Goal: Task Accomplishment & Management: Complete application form

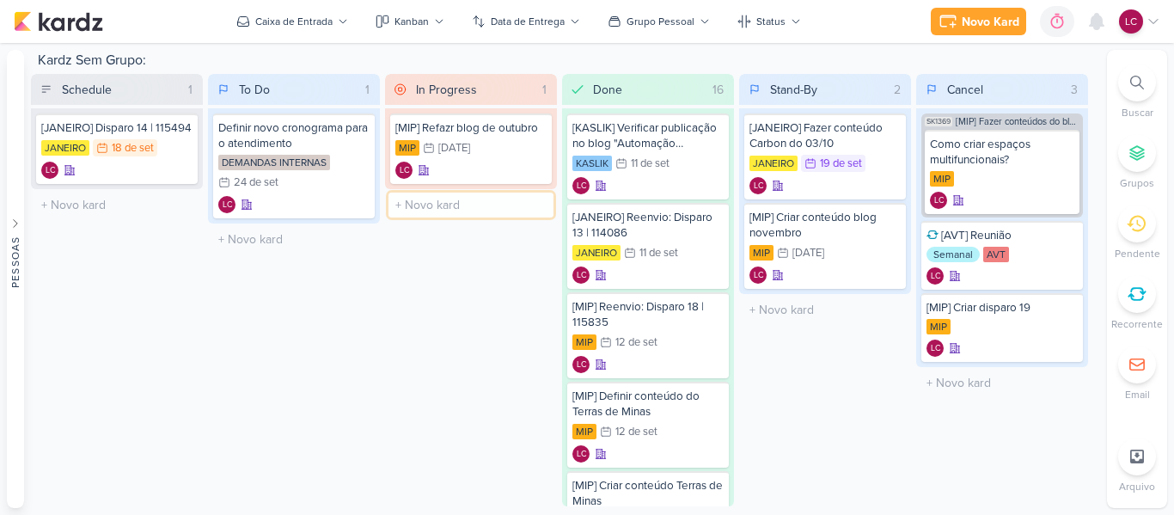
click at [448, 205] on input "text" at bounding box center [470, 204] width 165 height 25
type input "[JANEIRO] Subir disparo pro [PERSON_NAME]"
type input "]"
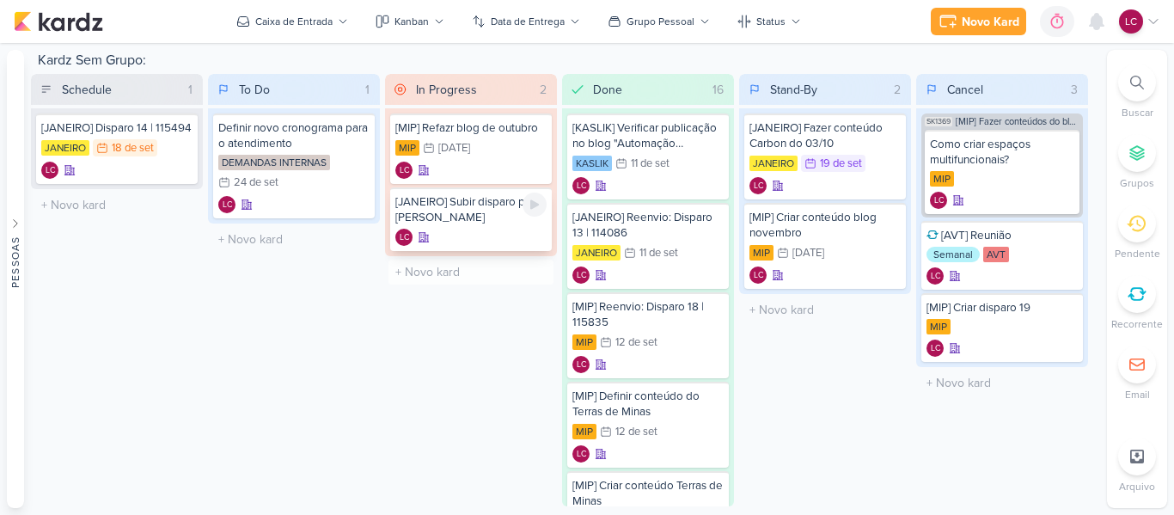
click at [477, 203] on div "[JANEIRO] Subir disparo pro [PERSON_NAME]" at bounding box center [470, 209] width 151 height 31
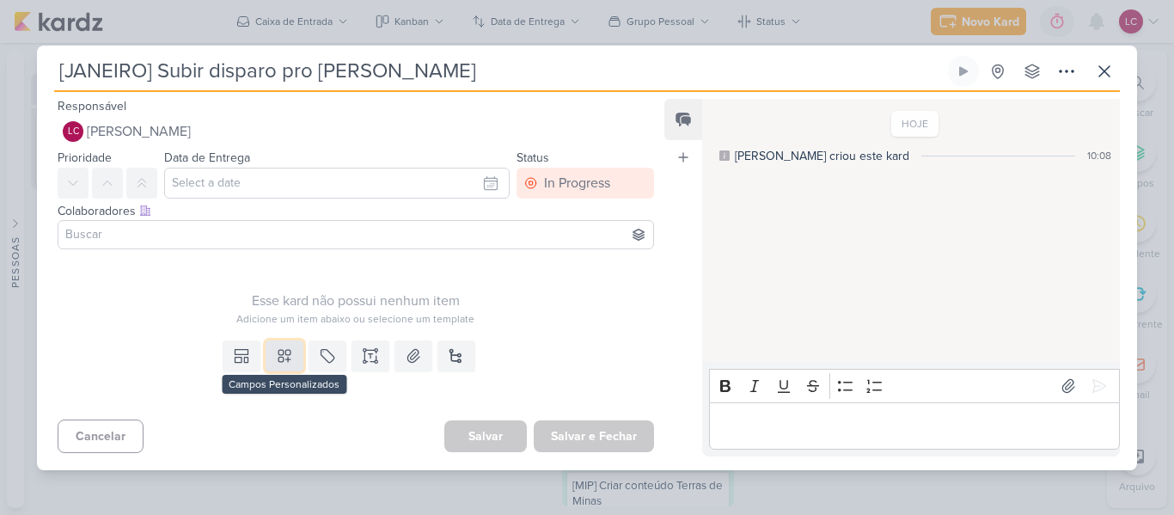
click at [292, 354] on button at bounding box center [284, 355] width 38 height 31
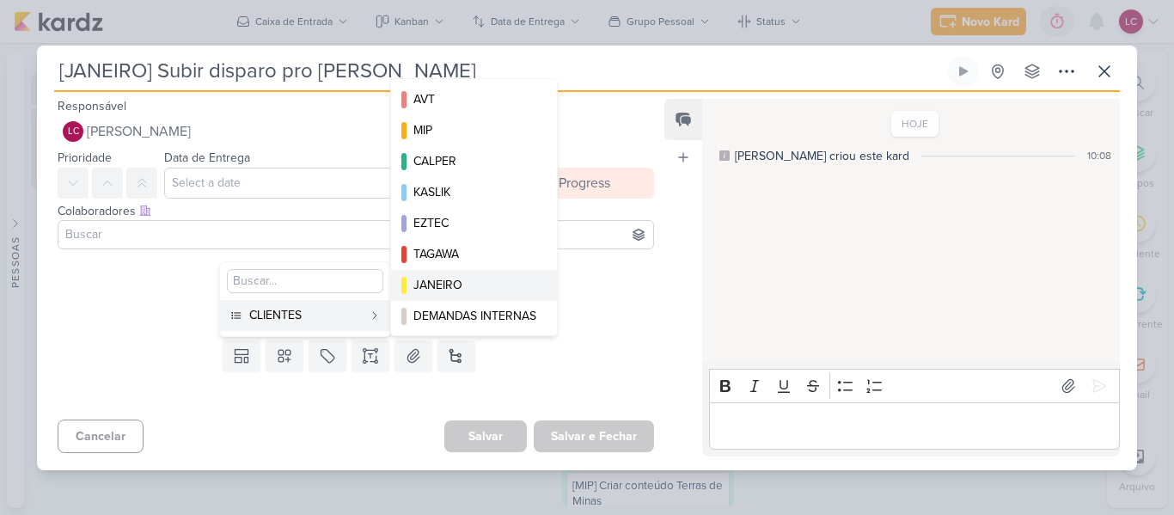
click at [477, 279] on div "JANEIRO" at bounding box center [474, 285] width 123 height 18
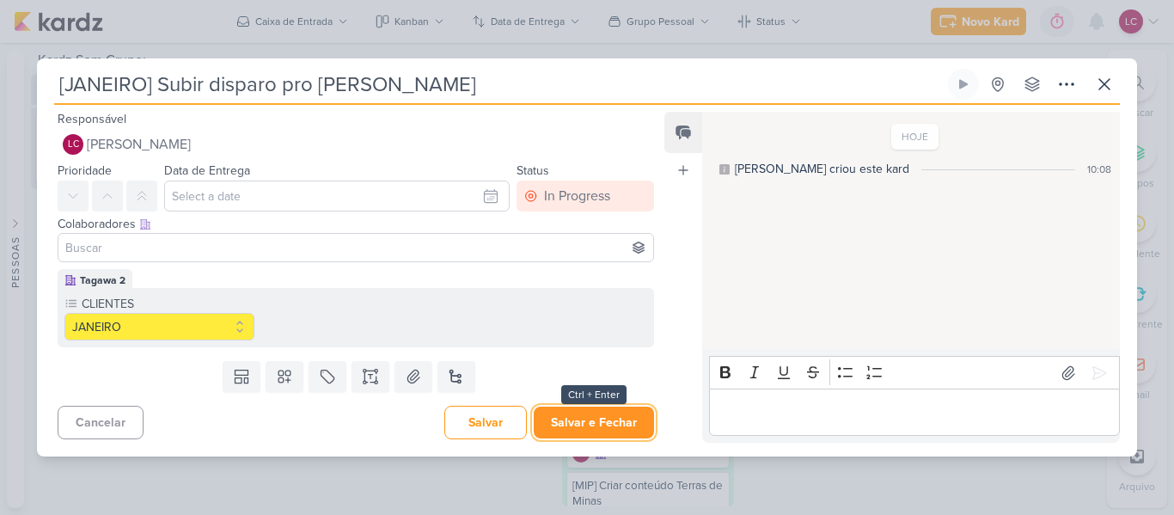
click at [581, 432] on button "Salvar e Fechar" at bounding box center [594, 422] width 120 height 32
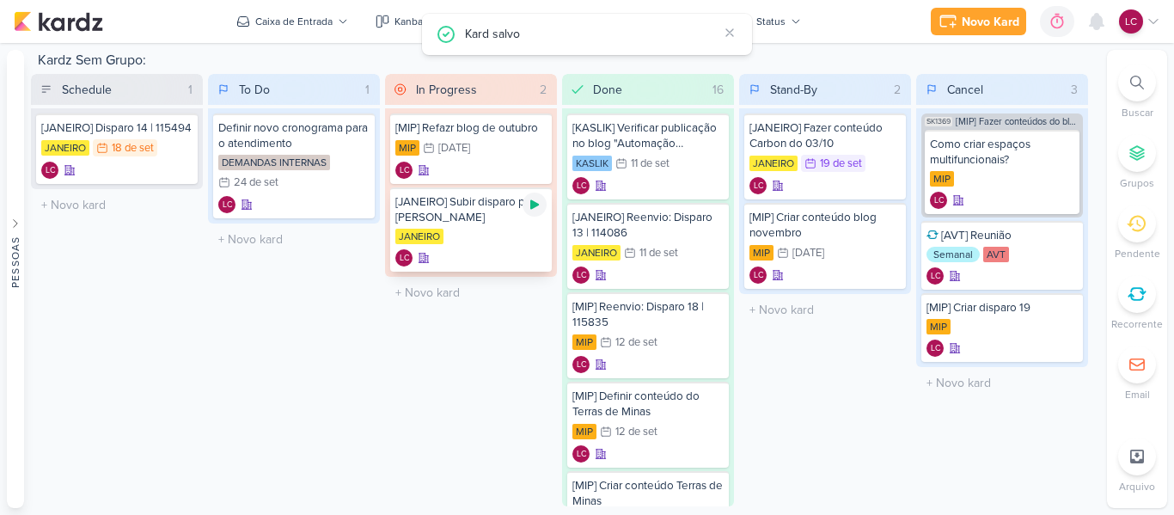
click at [534, 210] on icon at bounding box center [535, 205] width 14 height 14
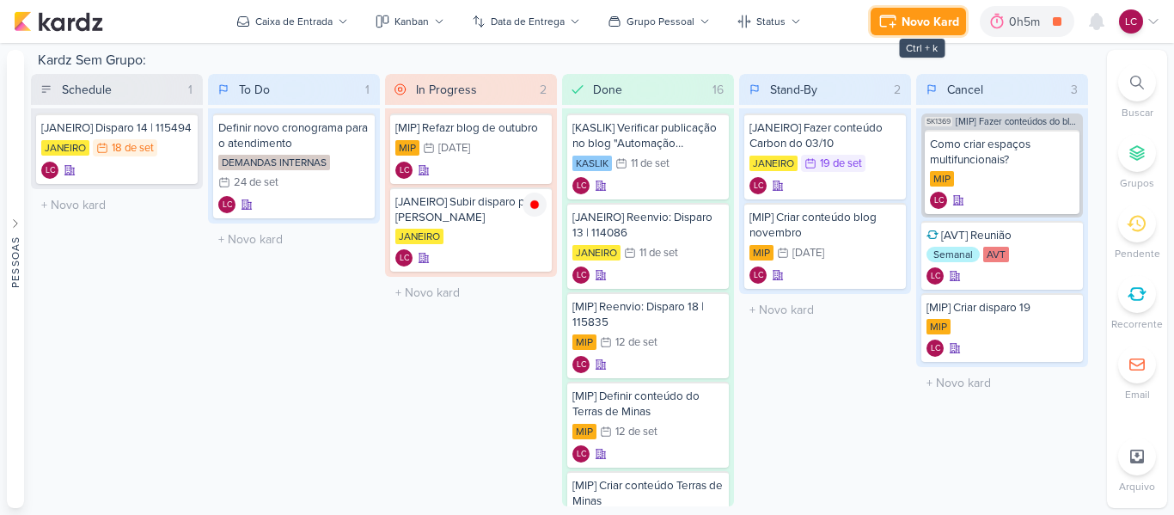
click at [876, 28] on button "Novo Kard" at bounding box center [917, 21] width 95 height 27
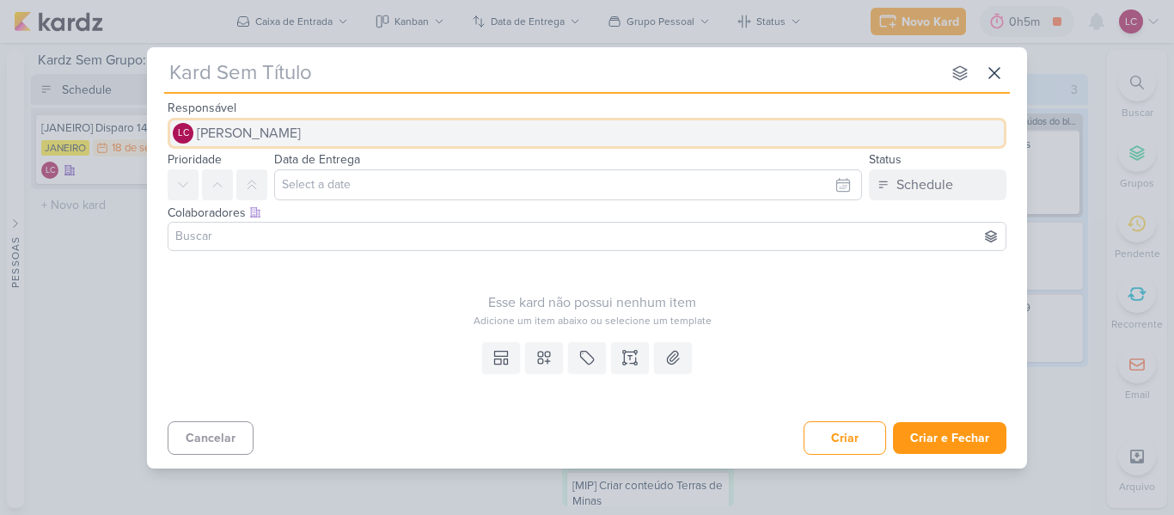
click at [272, 130] on button "LC Laís Costa" at bounding box center [587, 133] width 839 height 31
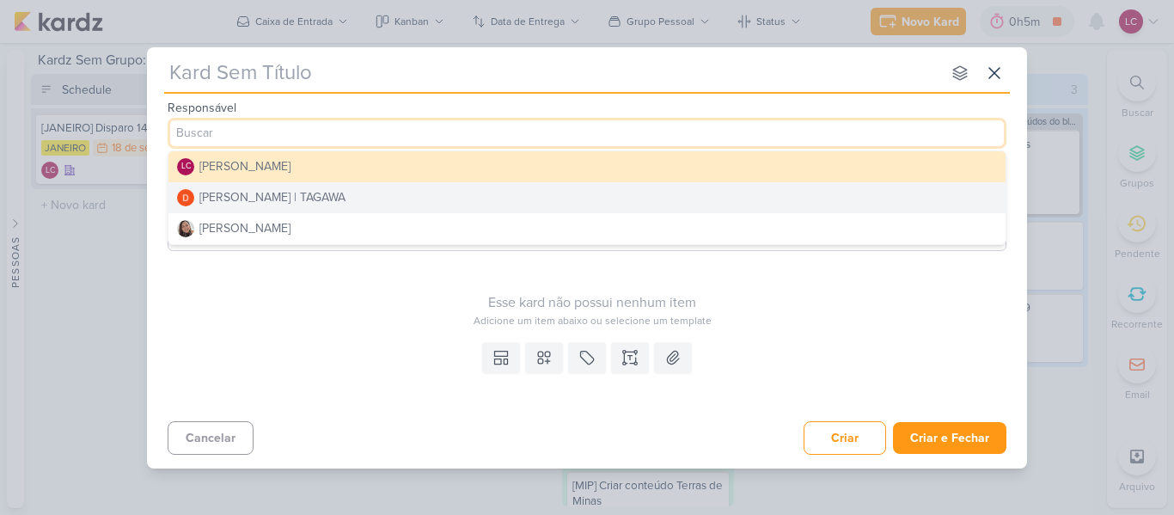
click at [321, 200] on button "Diego Lima | TAGAWA" at bounding box center [586, 197] width 837 height 31
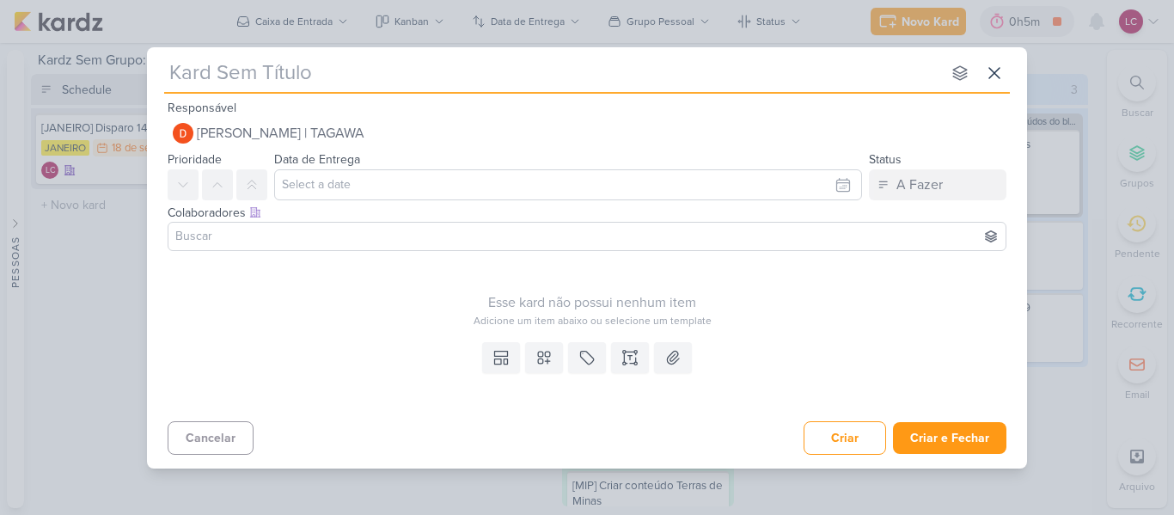
click at [297, 235] on input at bounding box center [587, 236] width 830 height 21
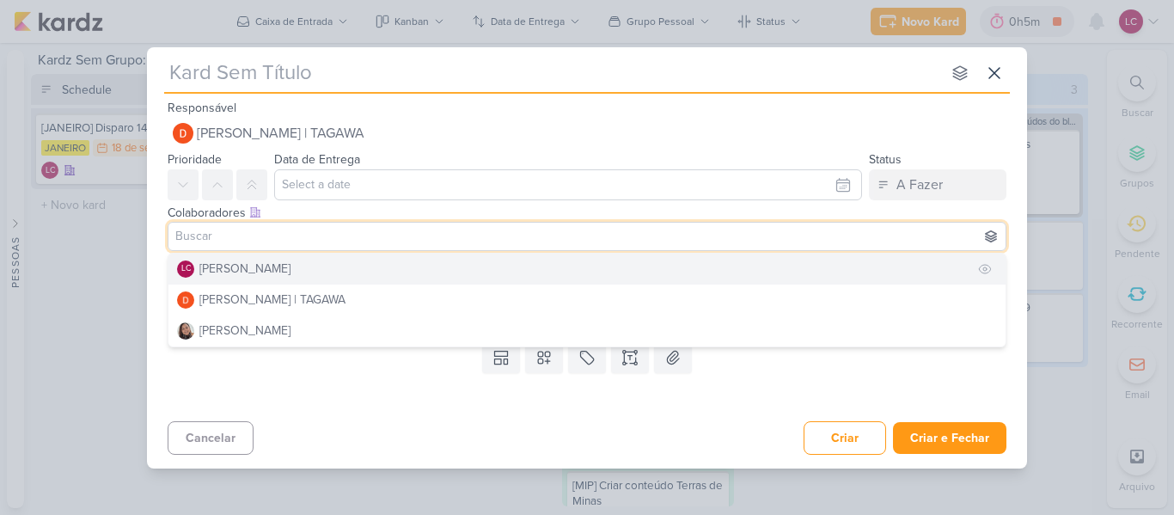
click at [286, 268] on button "LC Laís Costa" at bounding box center [586, 268] width 837 height 31
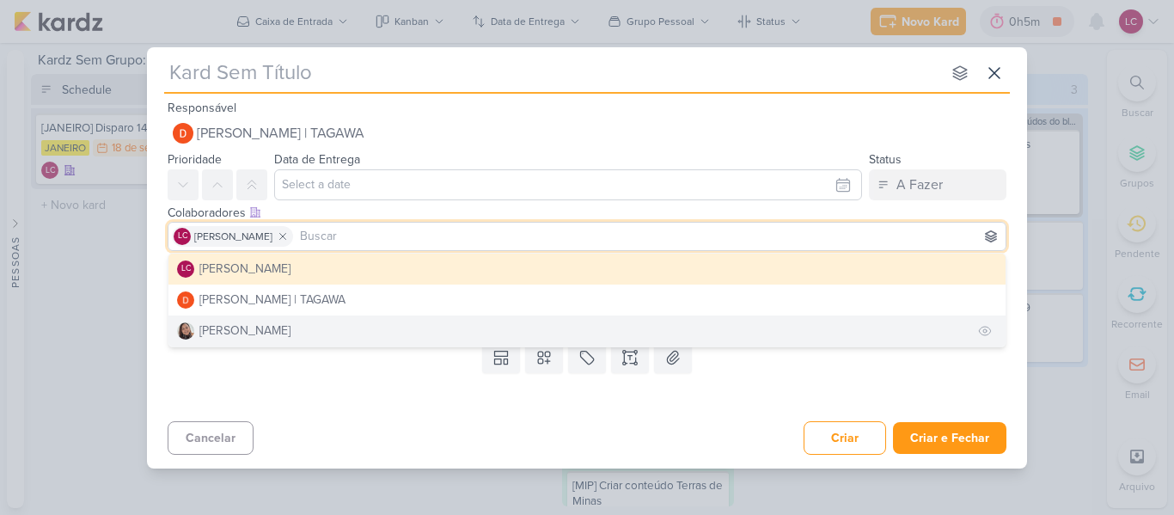
click at [266, 330] on div "Sharlene Khoury" at bounding box center [244, 330] width 91 height 18
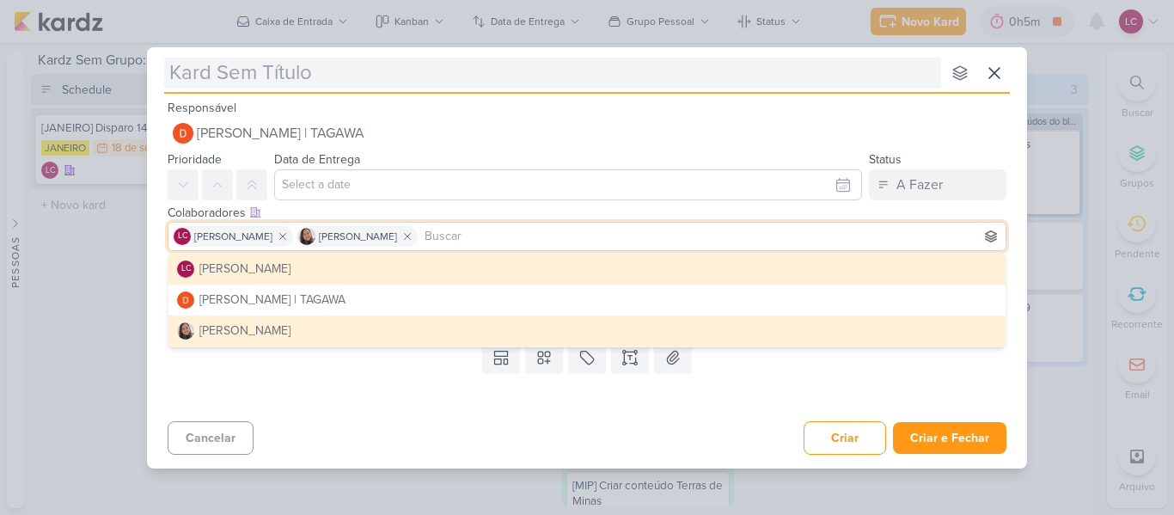
click at [315, 64] on input "text" at bounding box center [552, 73] width 777 height 31
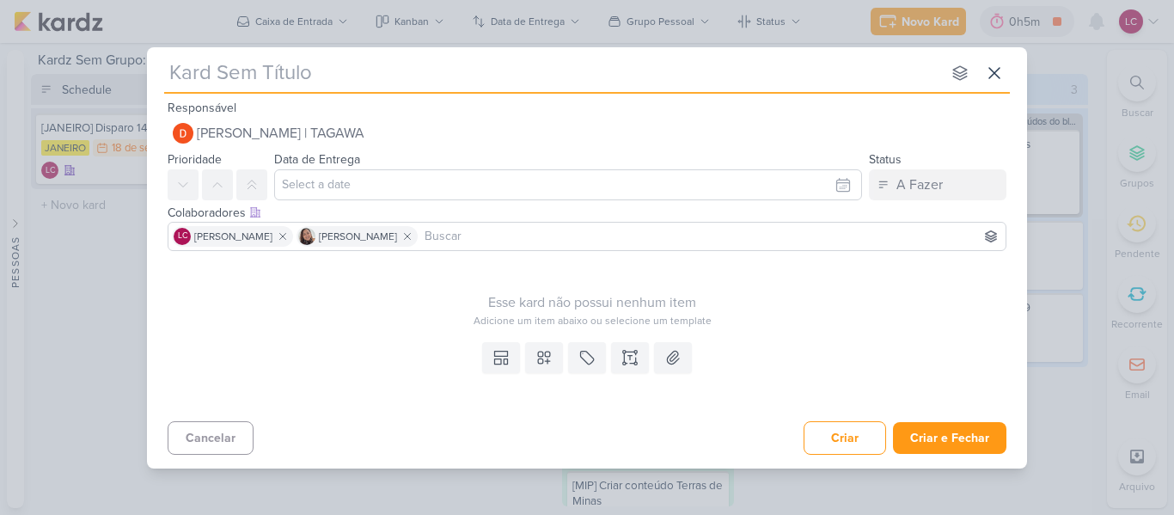
type input "["
type input "[JANEIRO"
type input "[JANEIRO]"
type input "[JANEIRO] Disparo"
type input "[JANEIRO] Disparo 18"
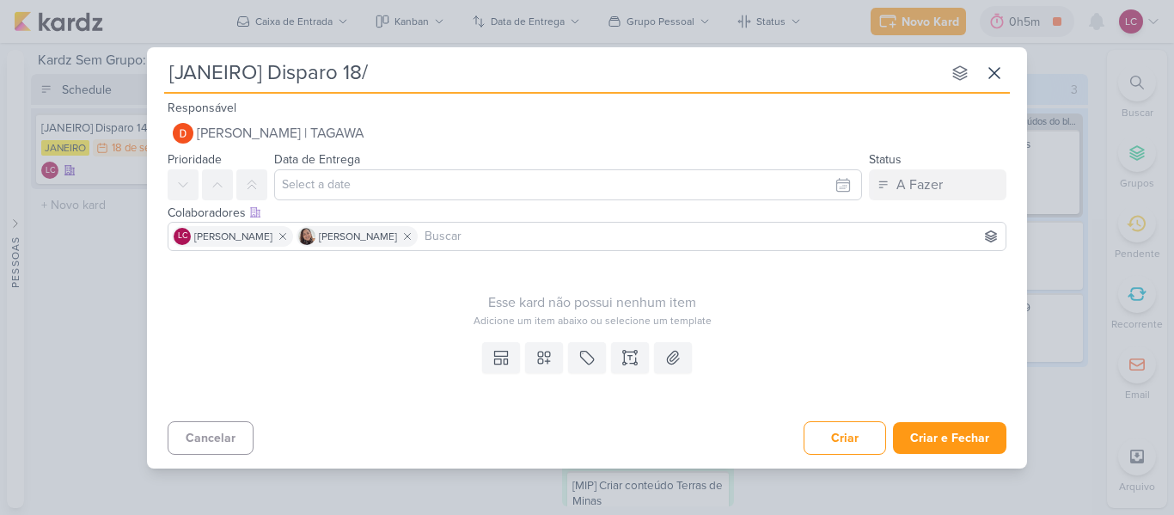
type input "[JANEIRO] Disparo 18/0"
type input "[JANEIRO] Disparo 18/09"
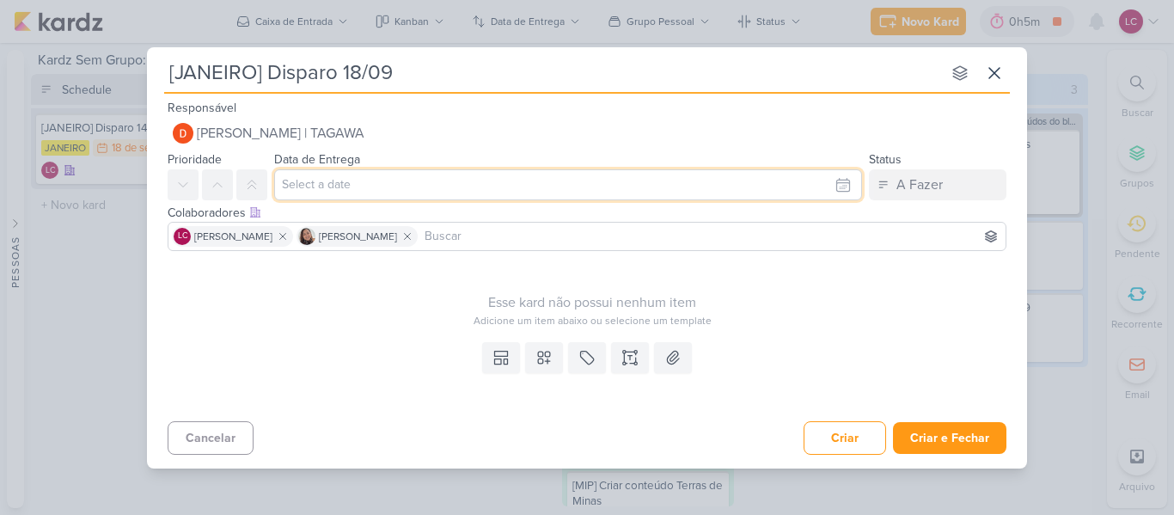
click at [444, 192] on input "text" at bounding box center [568, 184] width 588 height 31
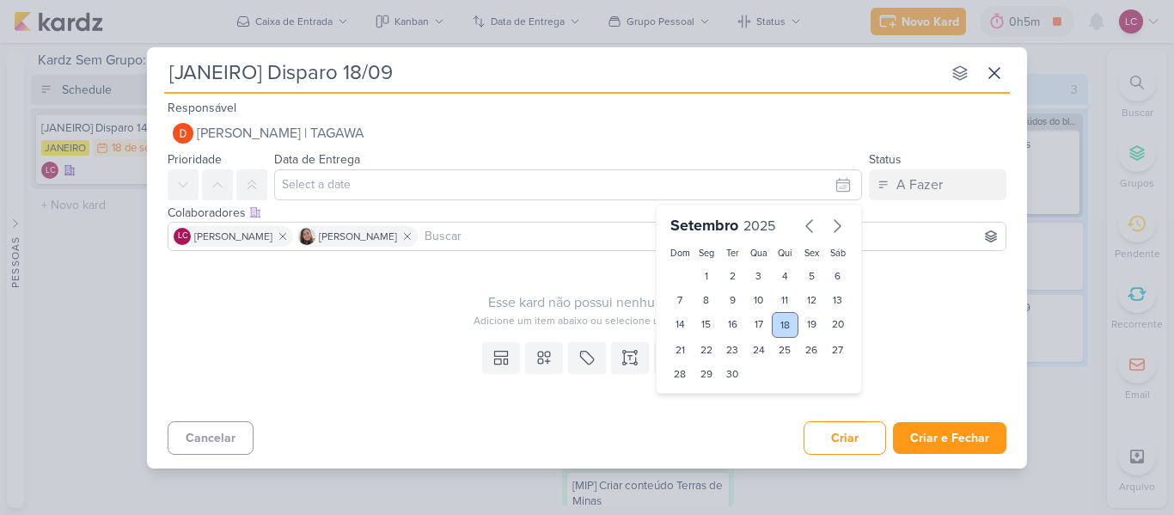
click at [791, 325] on div "18" at bounding box center [785, 325] width 27 height 26
type input "18 de setembro de 2025 às 23:59"
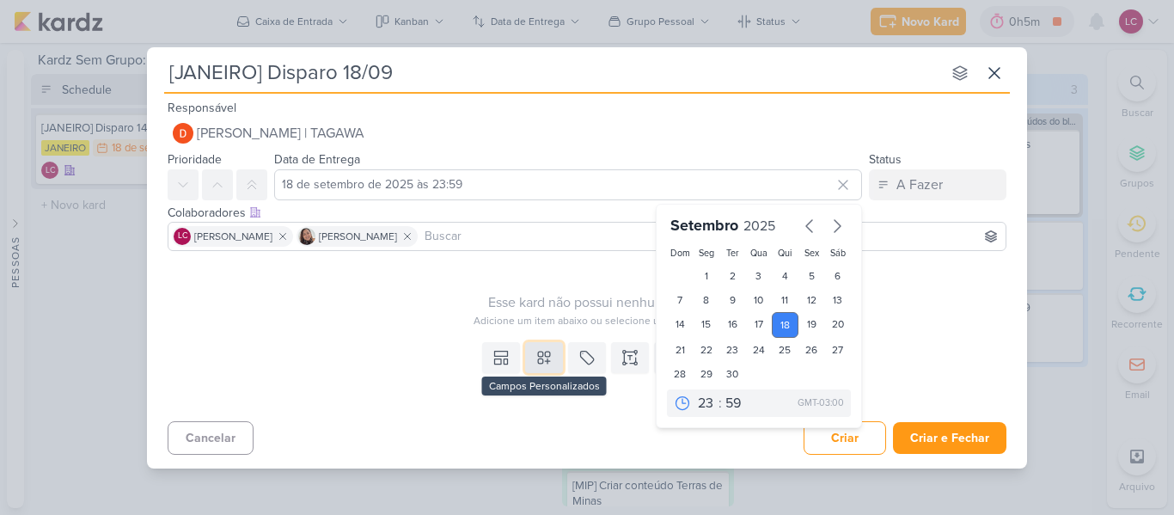
click at [534, 362] on button at bounding box center [544, 357] width 38 height 31
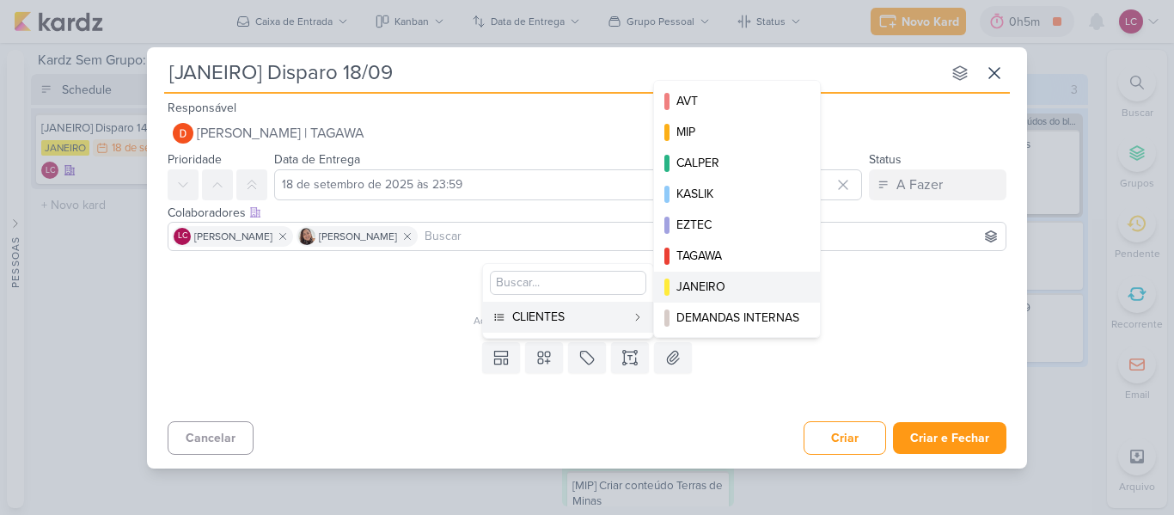
click at [711, 294] on div "JANEIRO" at bounding box center [737, 287] width 123 height 18
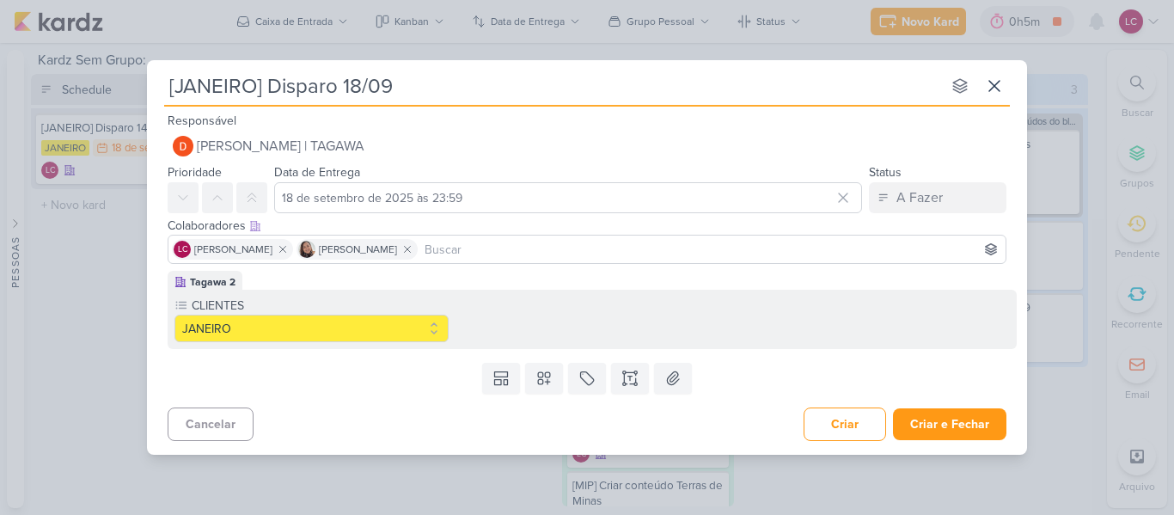
click at [629, 360] on div "Templates Campos Personalizados CLIENTES AVT MIP CALPER KASLIK" at bounding box center [587, 378] width 880 height 45
click at [625, 377] on icon at bounding box center [629, 377] width 17 height 17
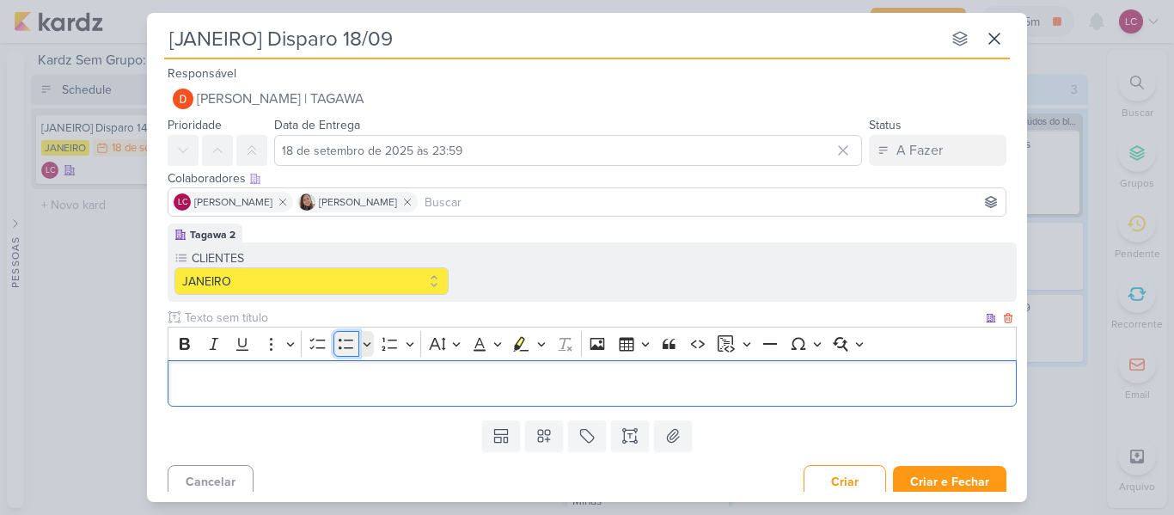
click at [347, 348] on icon "Editor toolbar" at bounding box center [346, 344] width 15 height 10
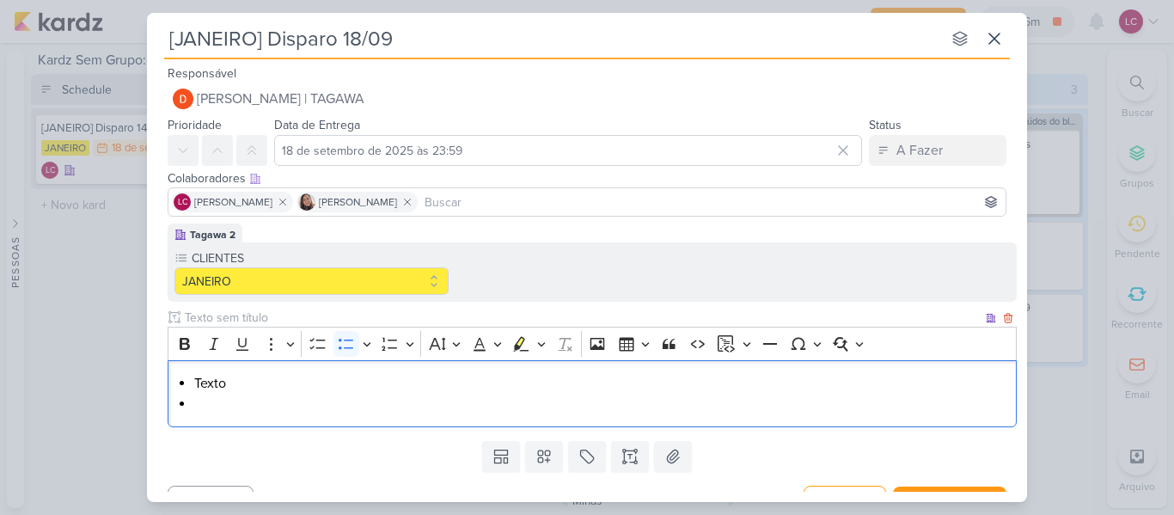
click at [274, 407] on li "Editor editing area: main" at bounding box center [601, 404] width 814 height 21
click at [207, 383] on li "Texto" at bounding box center [601, 383] width 814 height 21
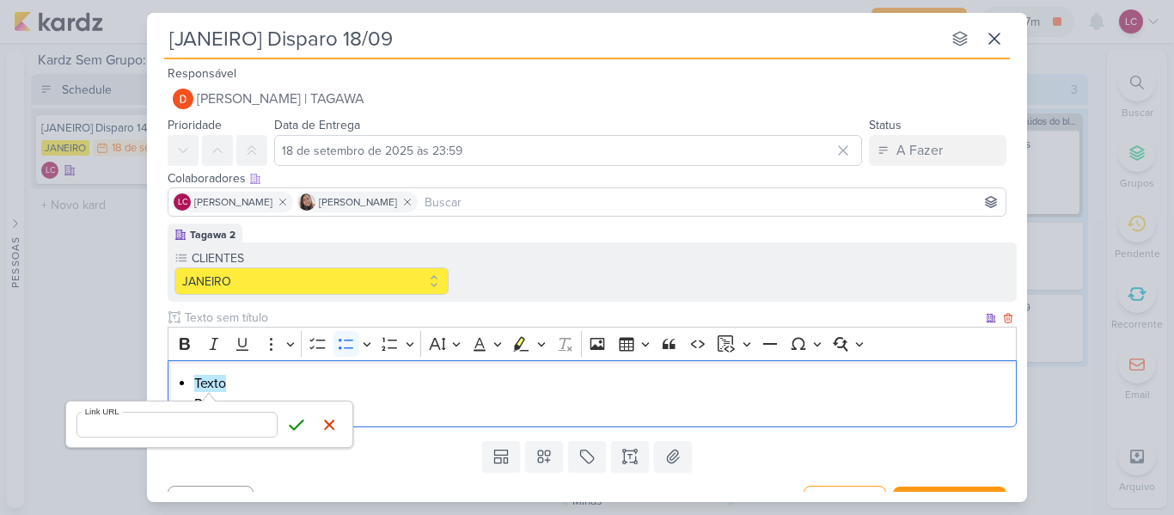
type input "https://docs.google.com/document/d/1IIpTp1RSaP8xuHI4Y7DML67mpxboe849fs7CLSNC8GE…"
click button "Save" at bounding box center [297, 425] width 26 height 26
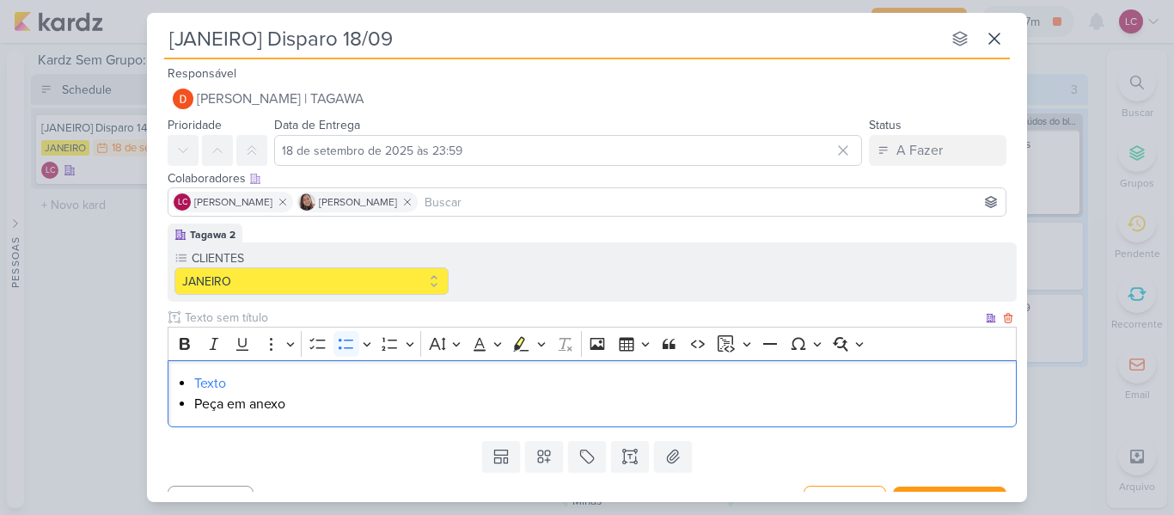
click at [364, 401] on li "Peça em anexo" at bounding box center [601, 404] width 814 height 21
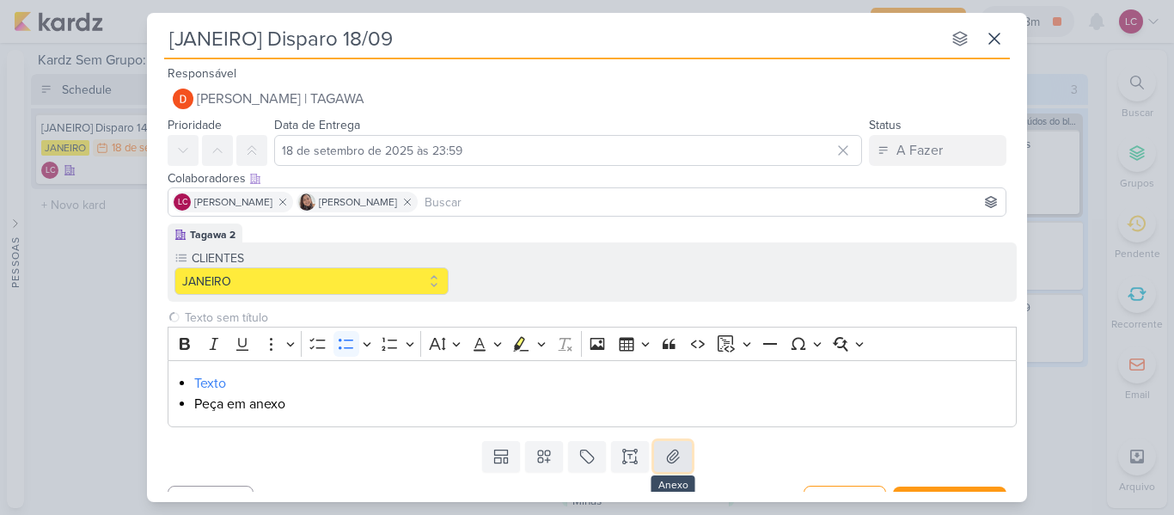
click at [677, 457] on icon at bounding box center [672, 456] width 17 height 17
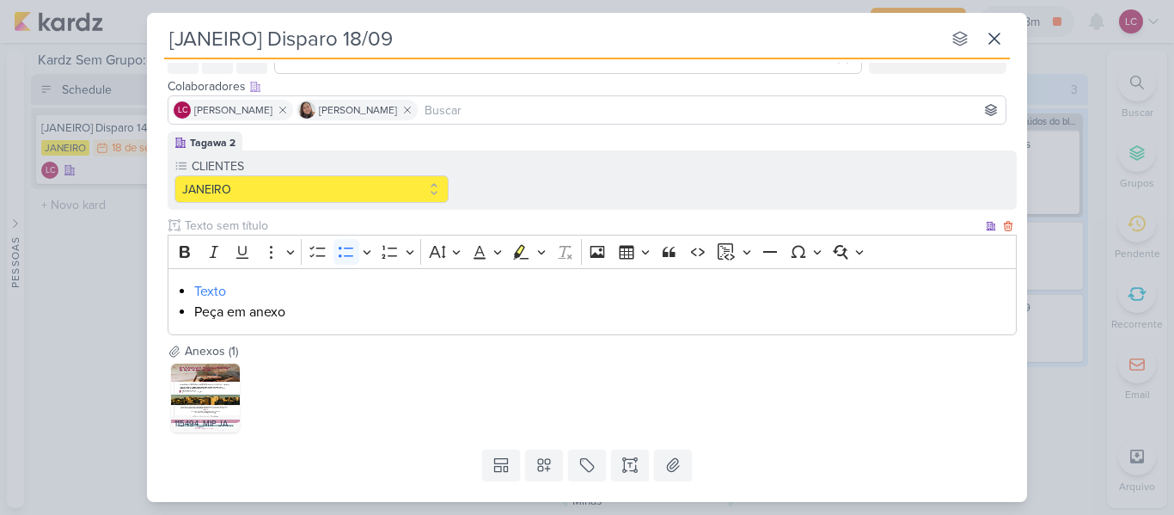
scroll to position [131, 0]
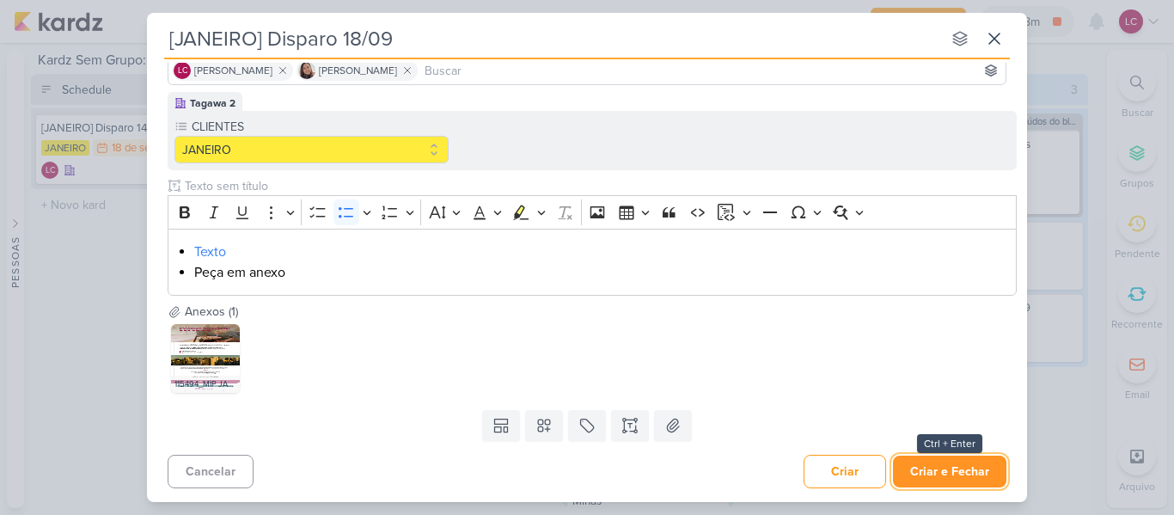
click at [912, 468] on button "Criar e Fechar" at bounding box center [949, 471] width 113 height 32
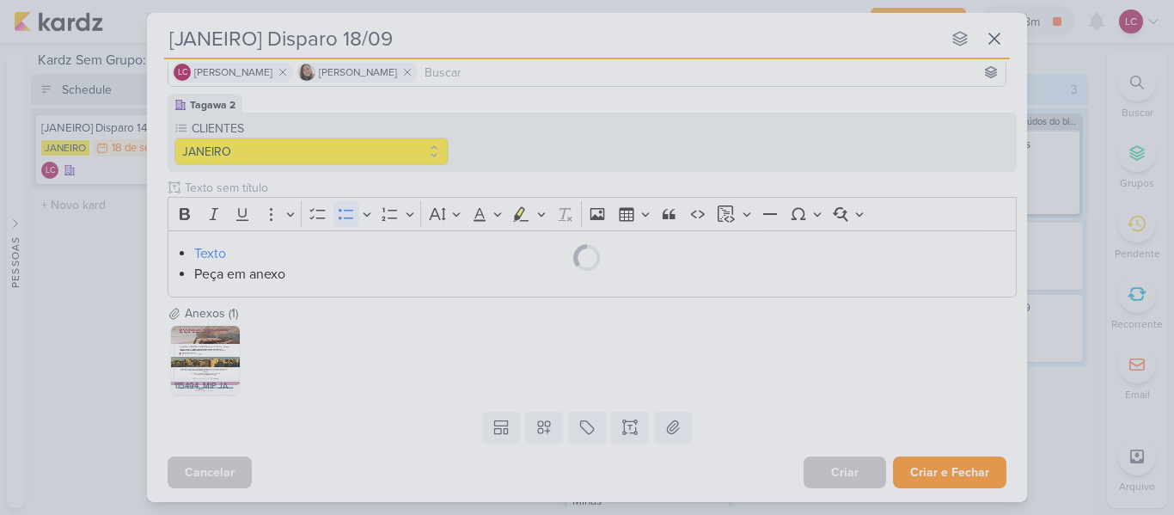
scroll to position [130, 0]
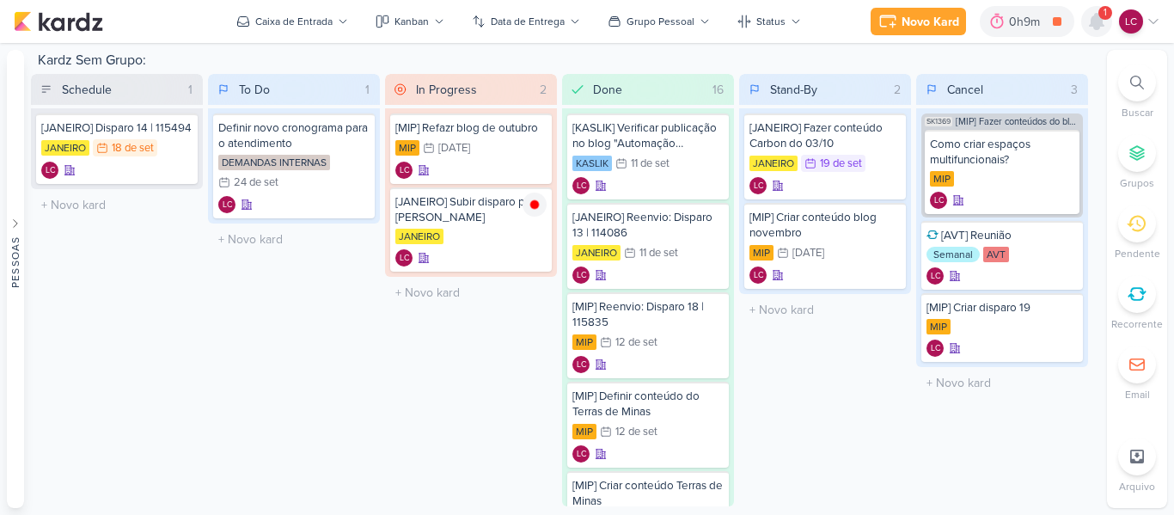
click at [1086, 19] on icon at bounding box center [1096, 21] width 21 height 21
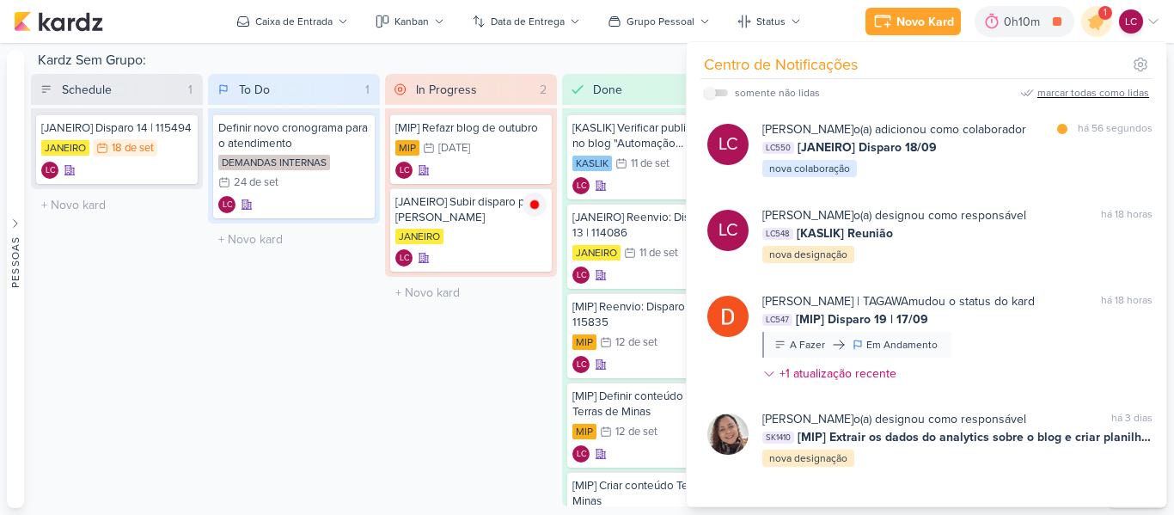
click at [1047, 93] on div "marcar todas como lidas" at bounding box center [1093, 92] width 112 height 15
click at [342, 387] on div "To Do 1 Mover Para Esquerda Mover Para Direita Deletar Definir novo cronograma …" at bounding box center [294, 290] width 172 height 432
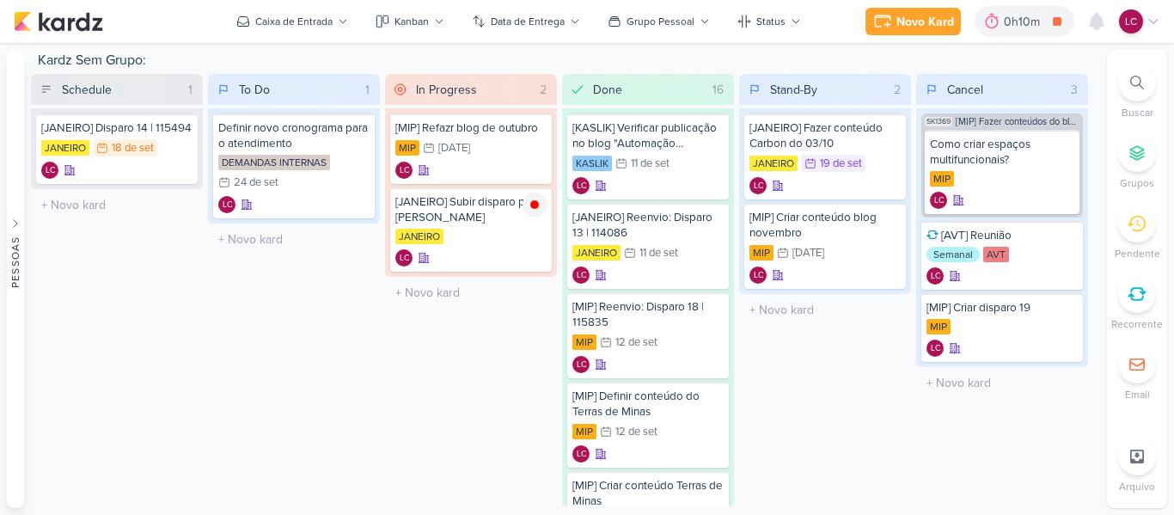
click at [1154, 18] on icon at bounding box center [1153, 22] width 14 height 14
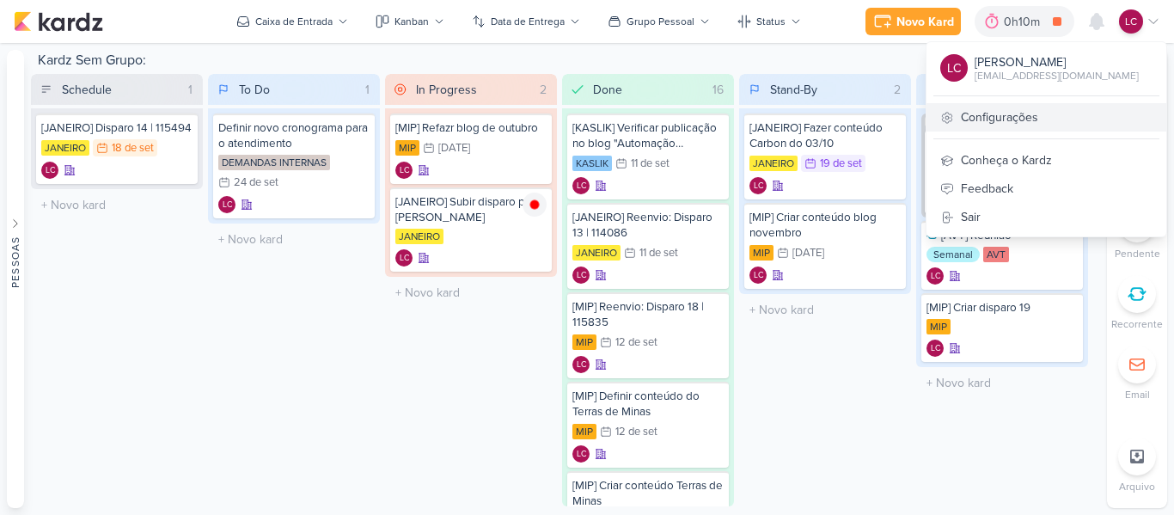
click at [1032, 116] on link "Configurações" at bounding box center [1046, 117] width 240 height 28
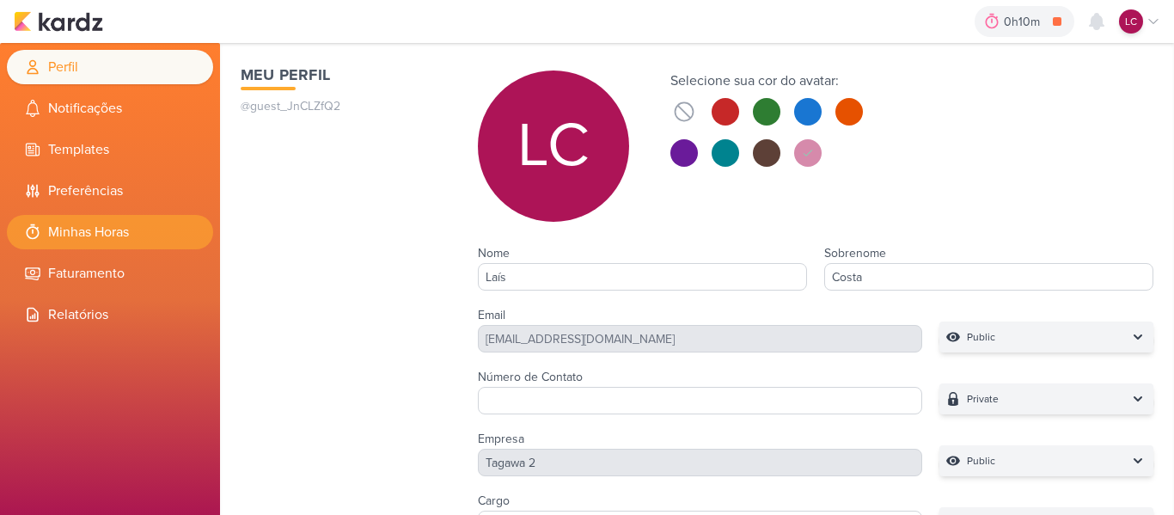
click at [123, 233] on li "Minhas Horas" at bounding box center [110, 232] width 206 height 34
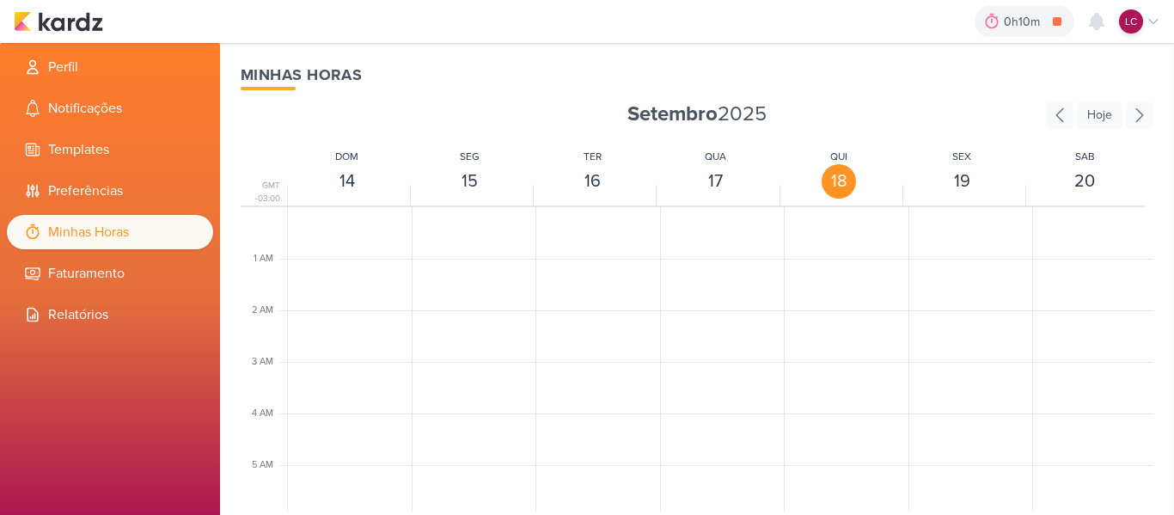
scroll to position [406, 0]
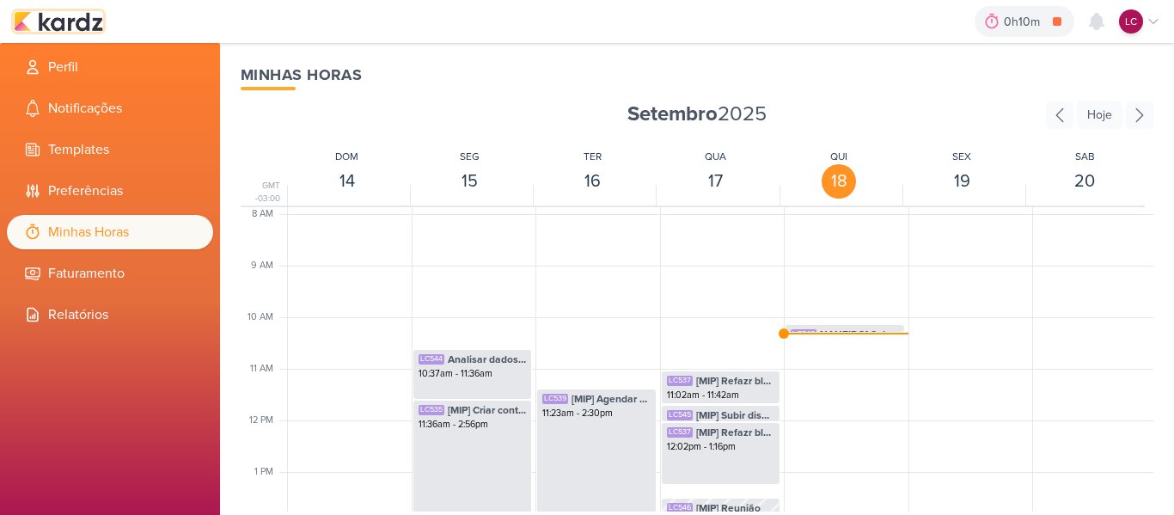
click at [74, 21] on img at bounding box center [58, 21] width 89 height 21
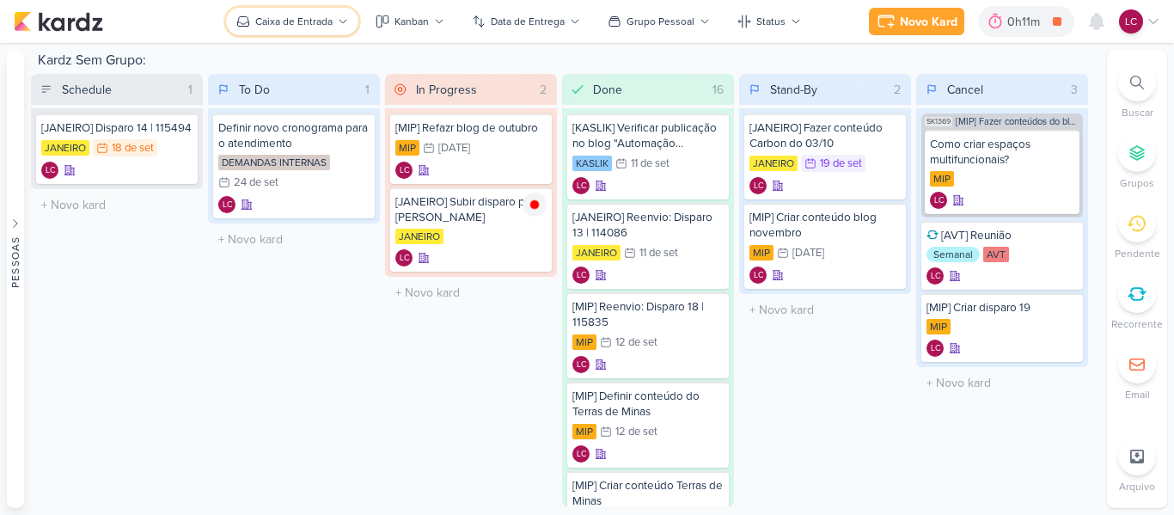
click at [278, 26] on div "Caixa de Entrada" at bounding box center [293, 21] width 77 height 15
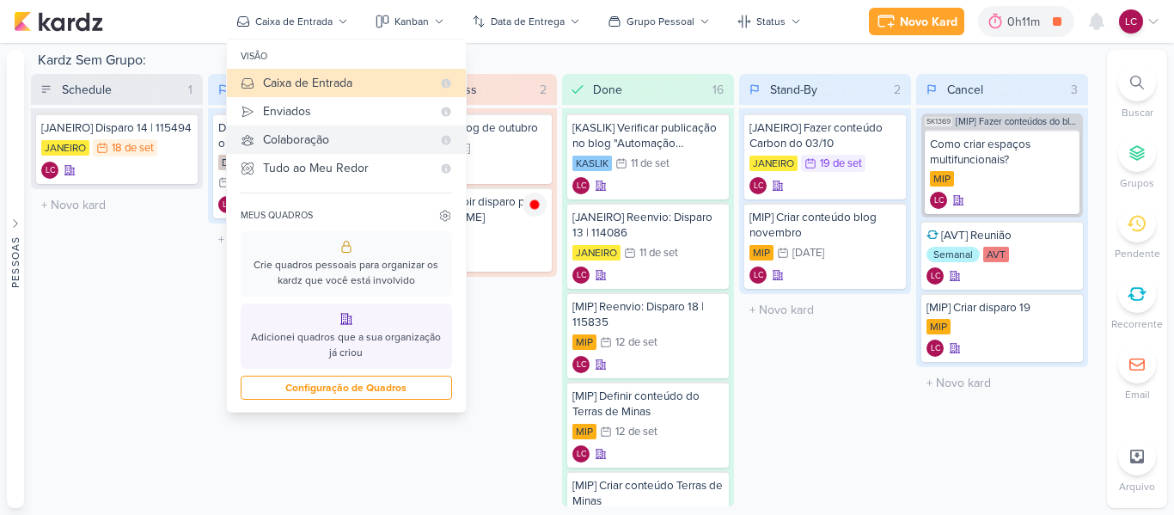
click at [294, 125] on button "Colaboração" at bounding box center [346, 139] width 239 height 28
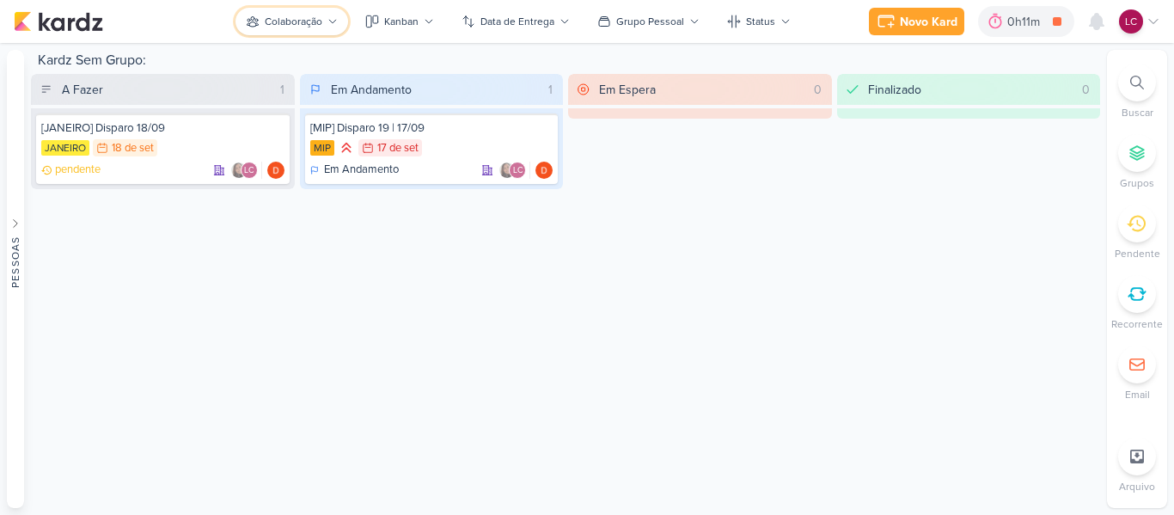
click at [302, 8] on button "Colaboração" at bounding box center [291, 21] width 113 height 27
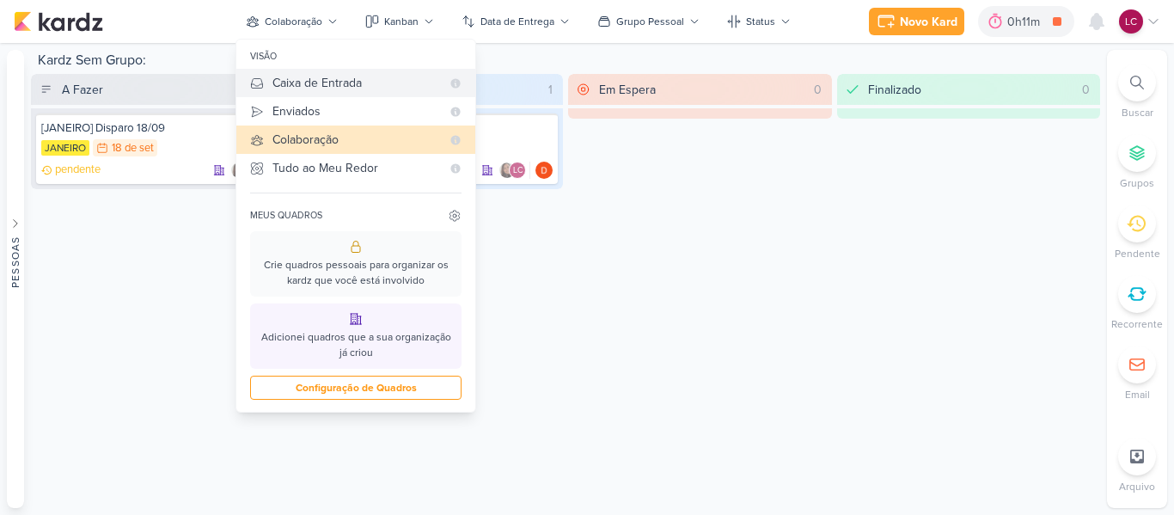
click at [265, 69] on button "Caixa de Entrada" at bounding box center [355, 83] width 239 height 28
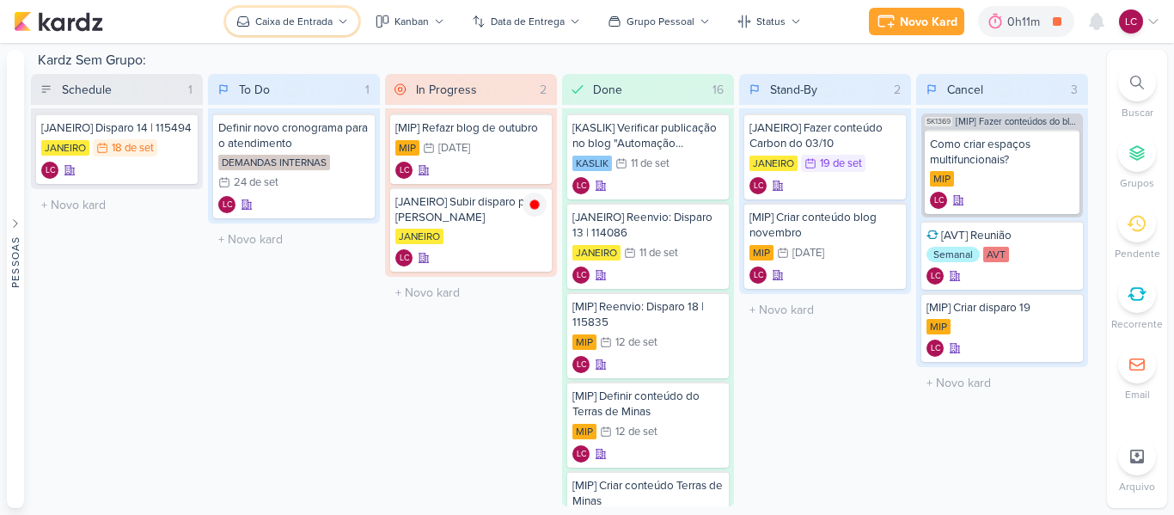
click at [307, 33] on button "Caixa de Entrada" at bounding box center [292, 21] width 132 height 27
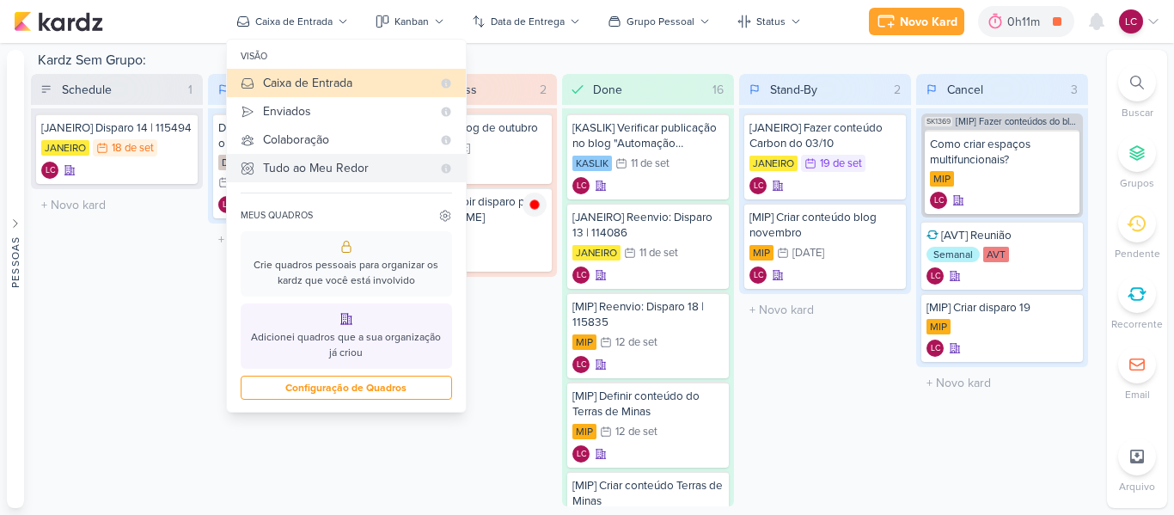
click at [314, 167] on div "Tudo ao Meu Redor" at bounding box center [347, 168] width 168 height 18
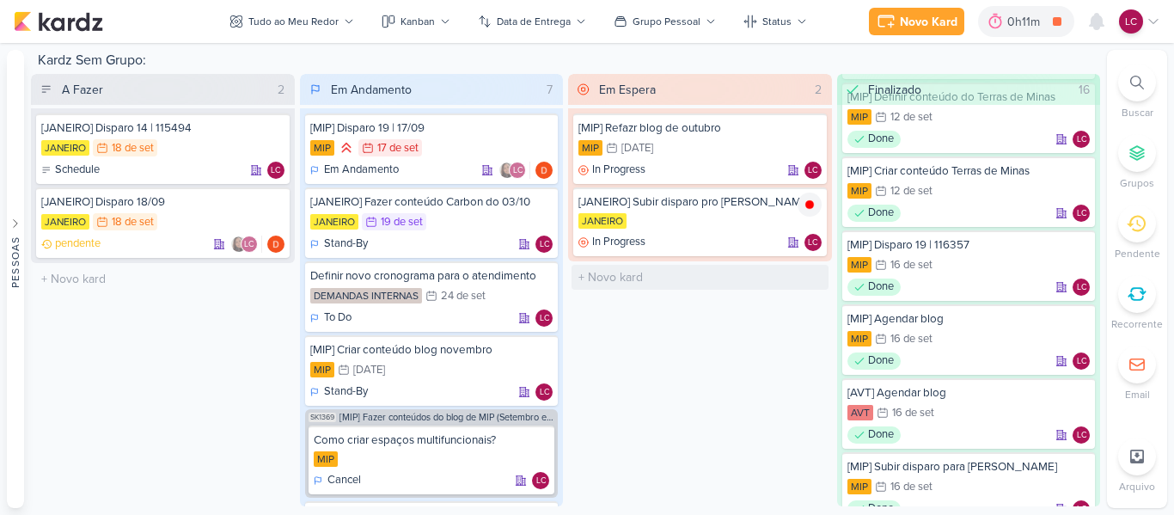
scroll to position [344, 0]
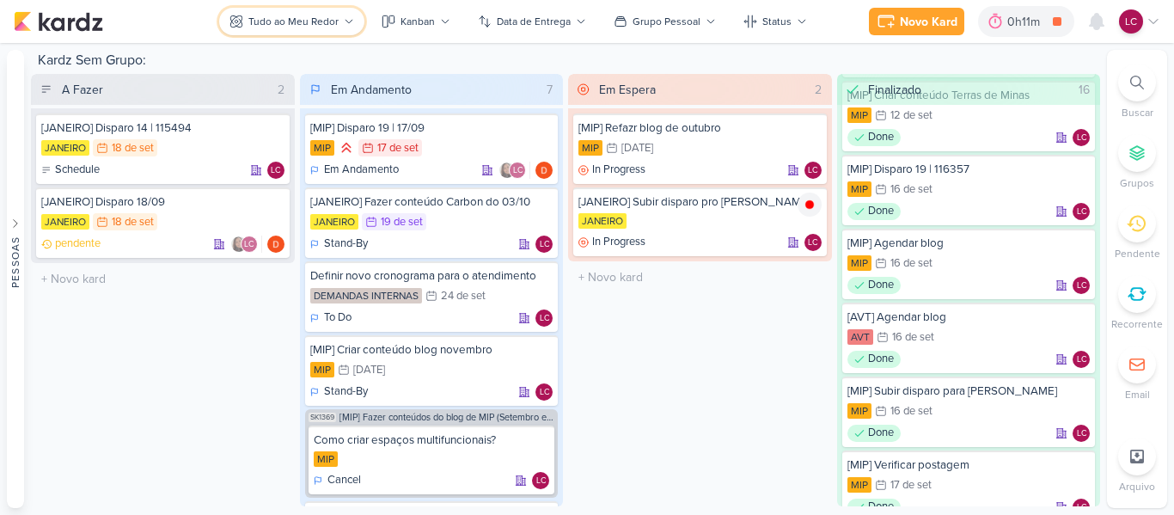
click at [302, 9] on button "Tudo ao Meu Redor" at bounding box center [291, 21] width 145 height 27
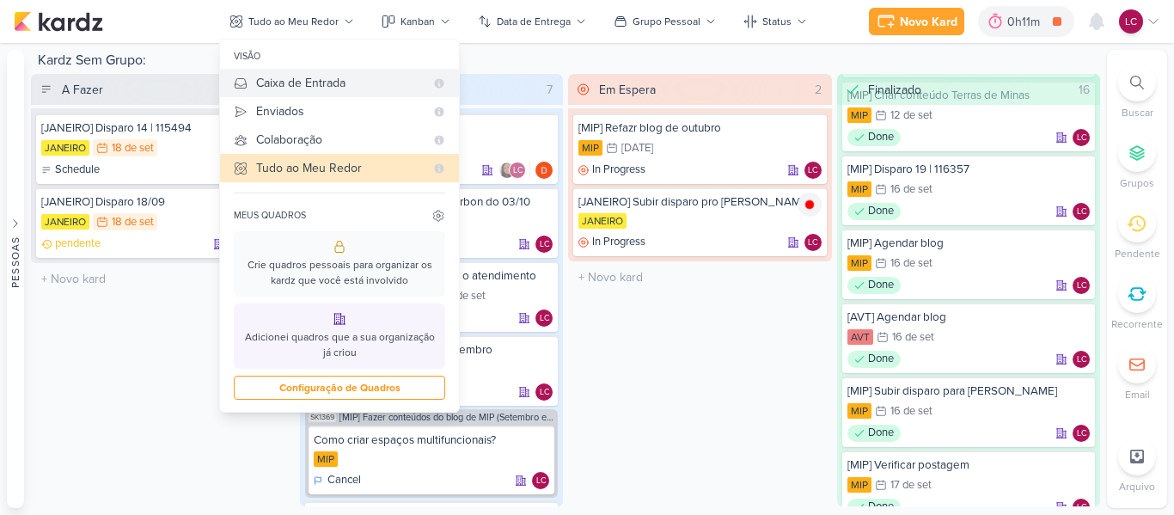
click at [272, 87] on div "Caixa de Entrada" at bounding box center [340, 83] width 168 height 18
